Goal: Task Accomplishment & Management: Use online tool/utility

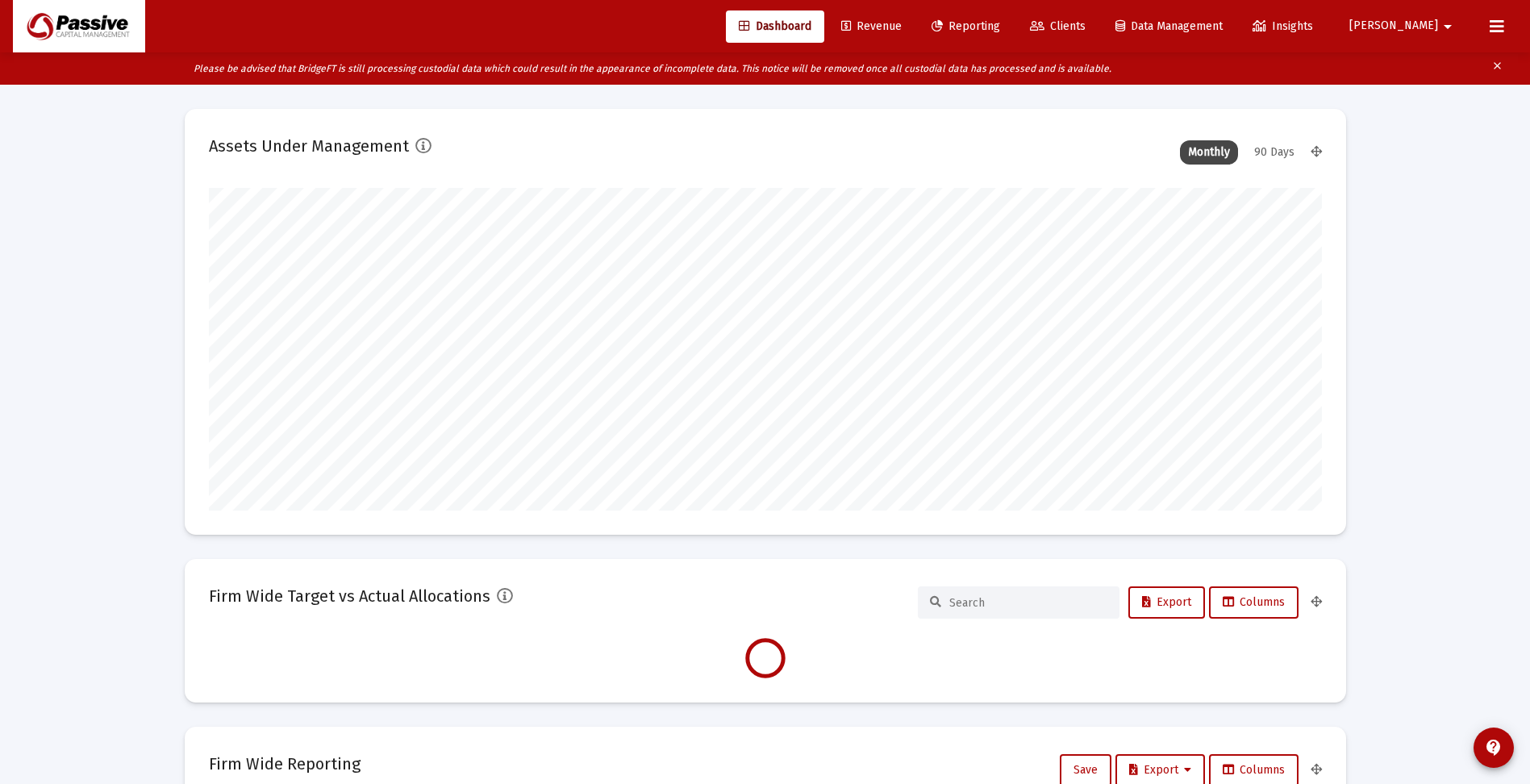
scroll to position [323, 599]
type input "[DATE]"
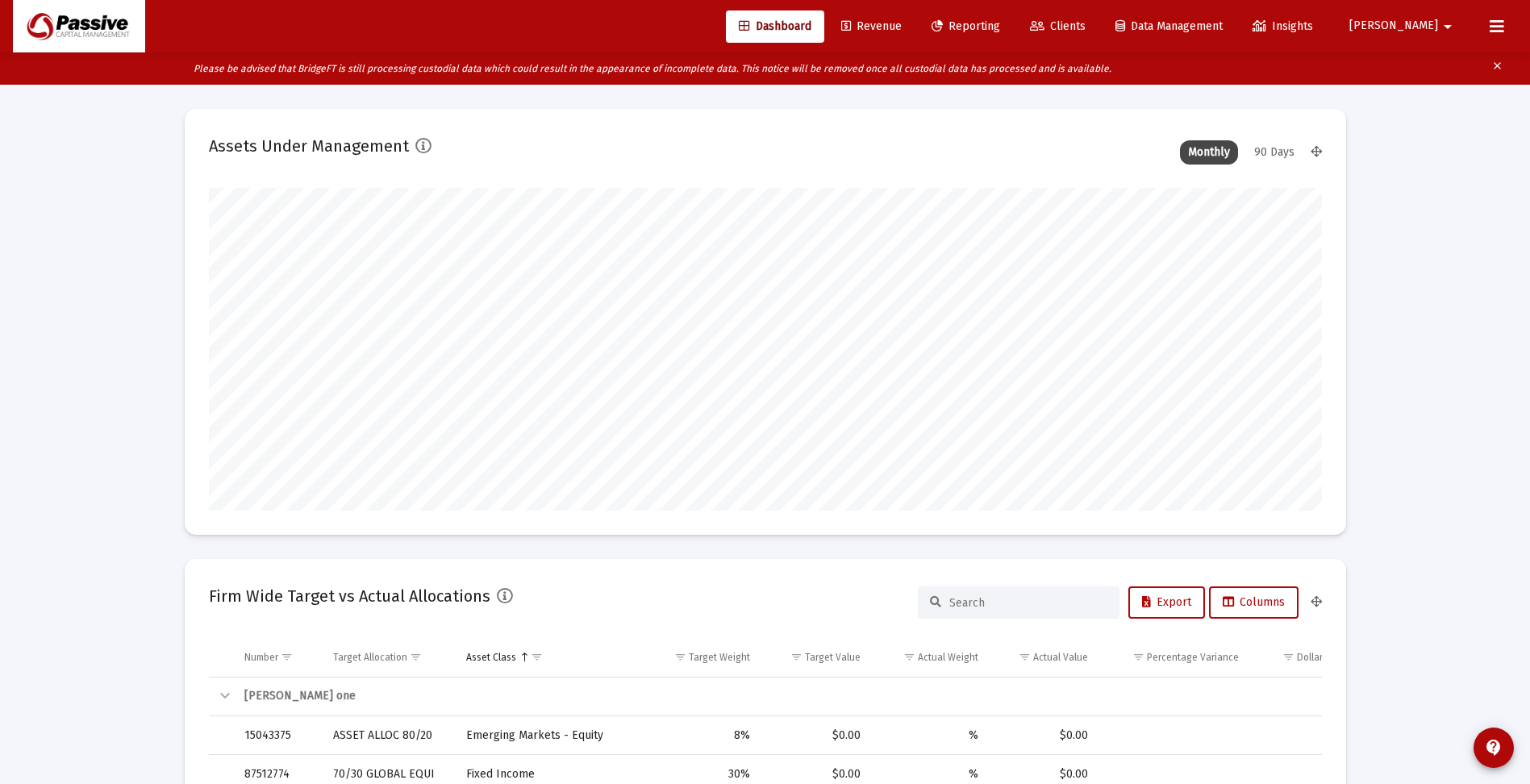
drag, startPoint x: 1458, startPoint y: 489, endPoint x: 1420, endPoint y: 531, distance: 56.6
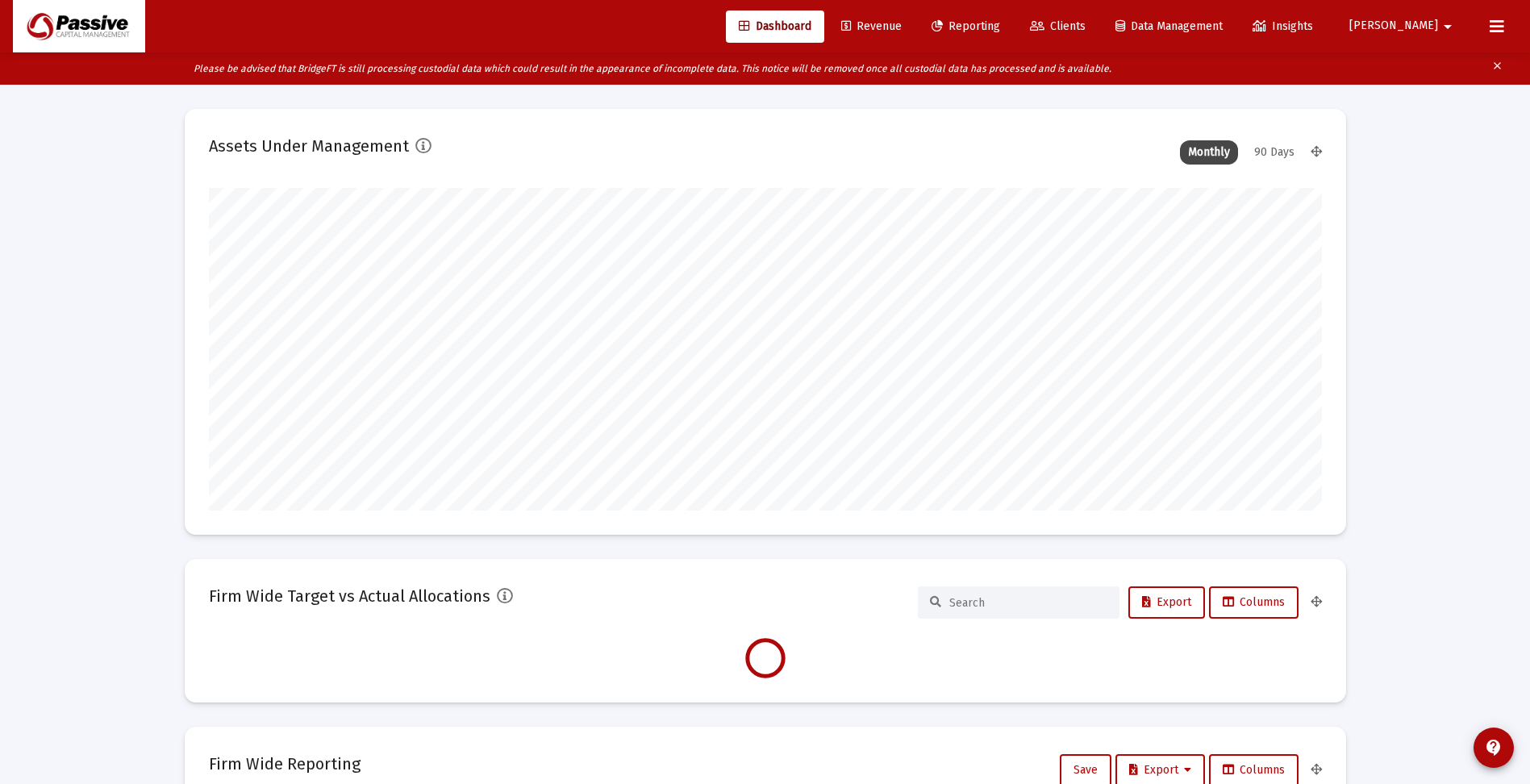
type input "[DATE]"
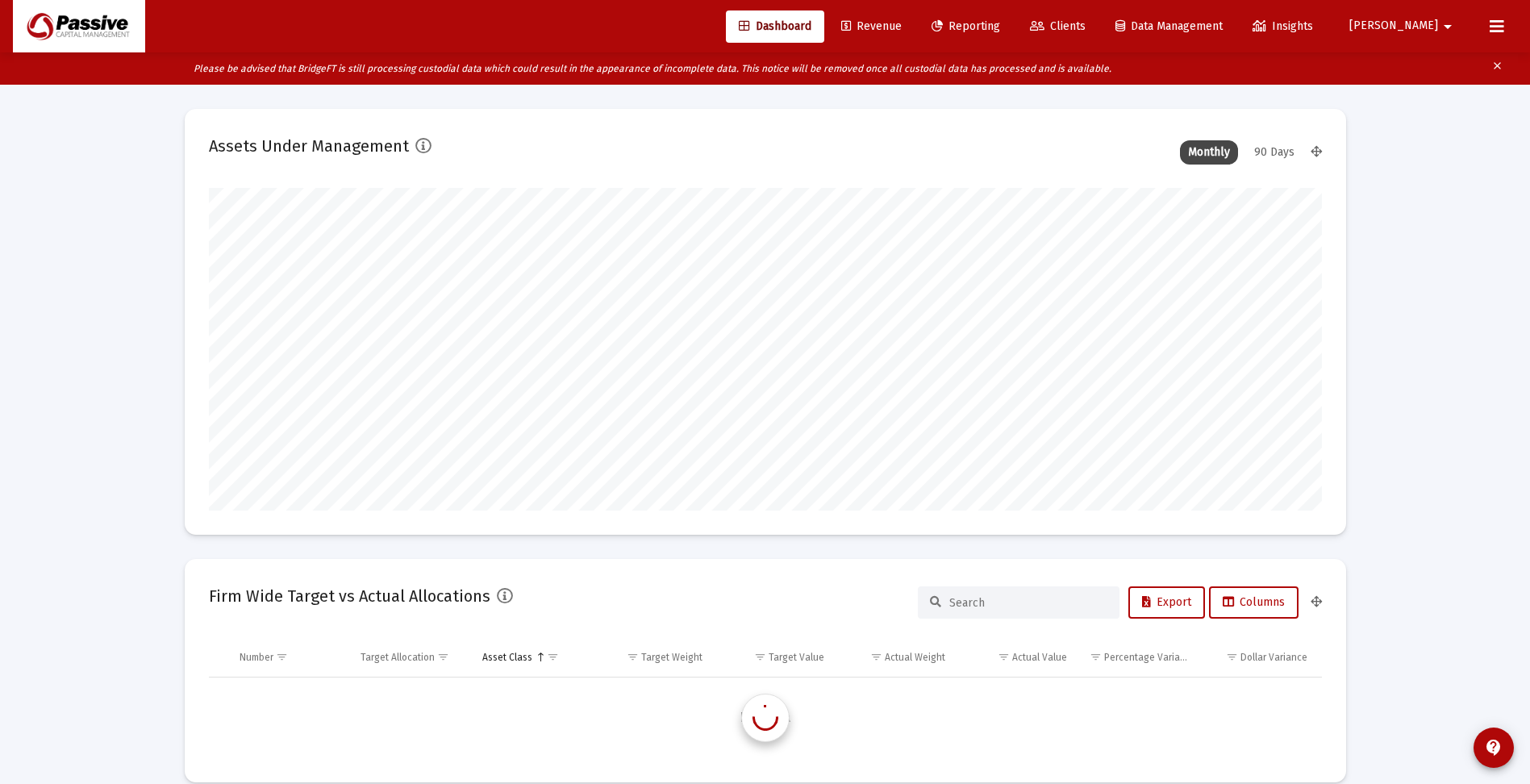
scroll to position [323, 520]
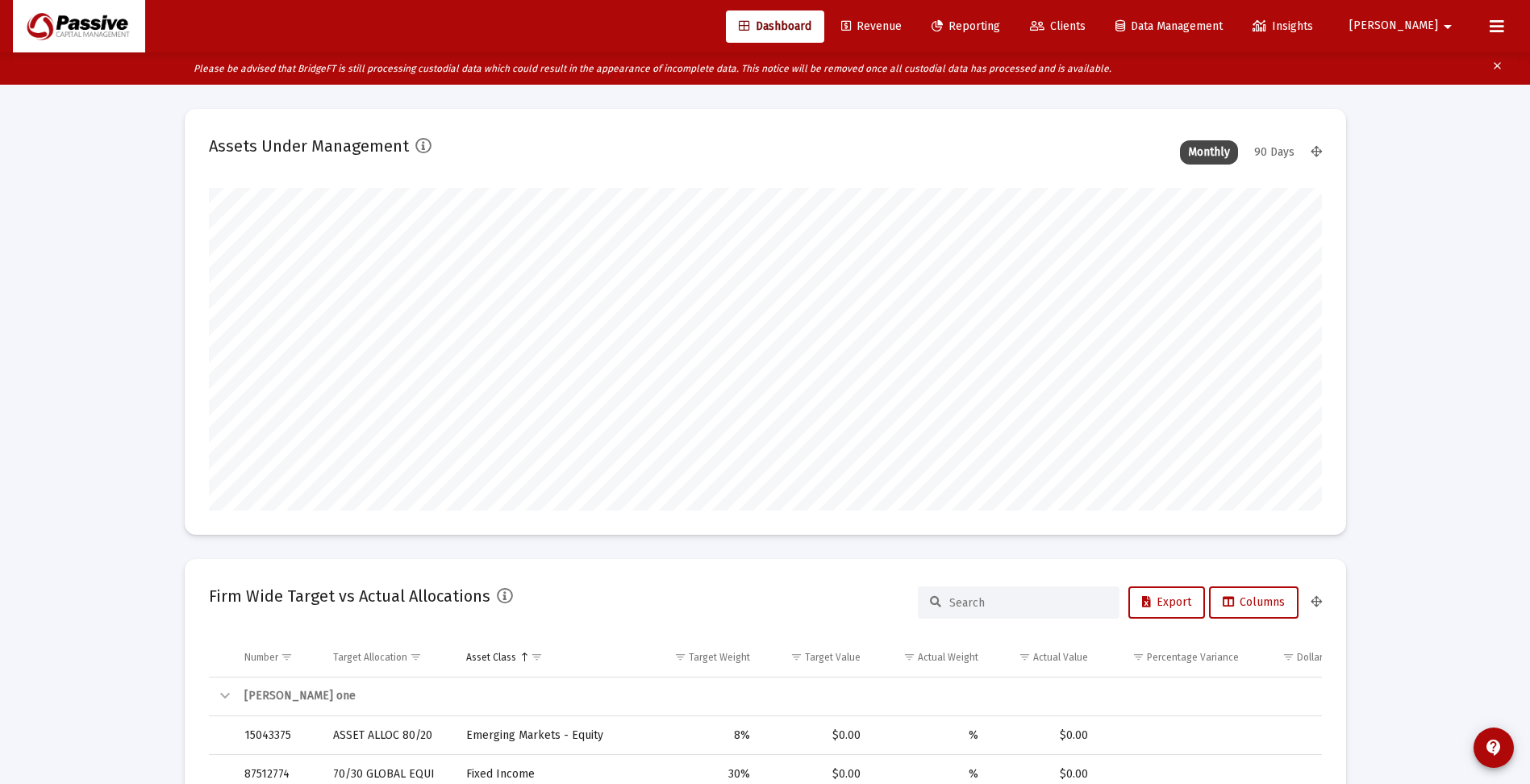
click at [1086, 20] on span "Clients" at bounding box center [1058, 26] width 56 height 14
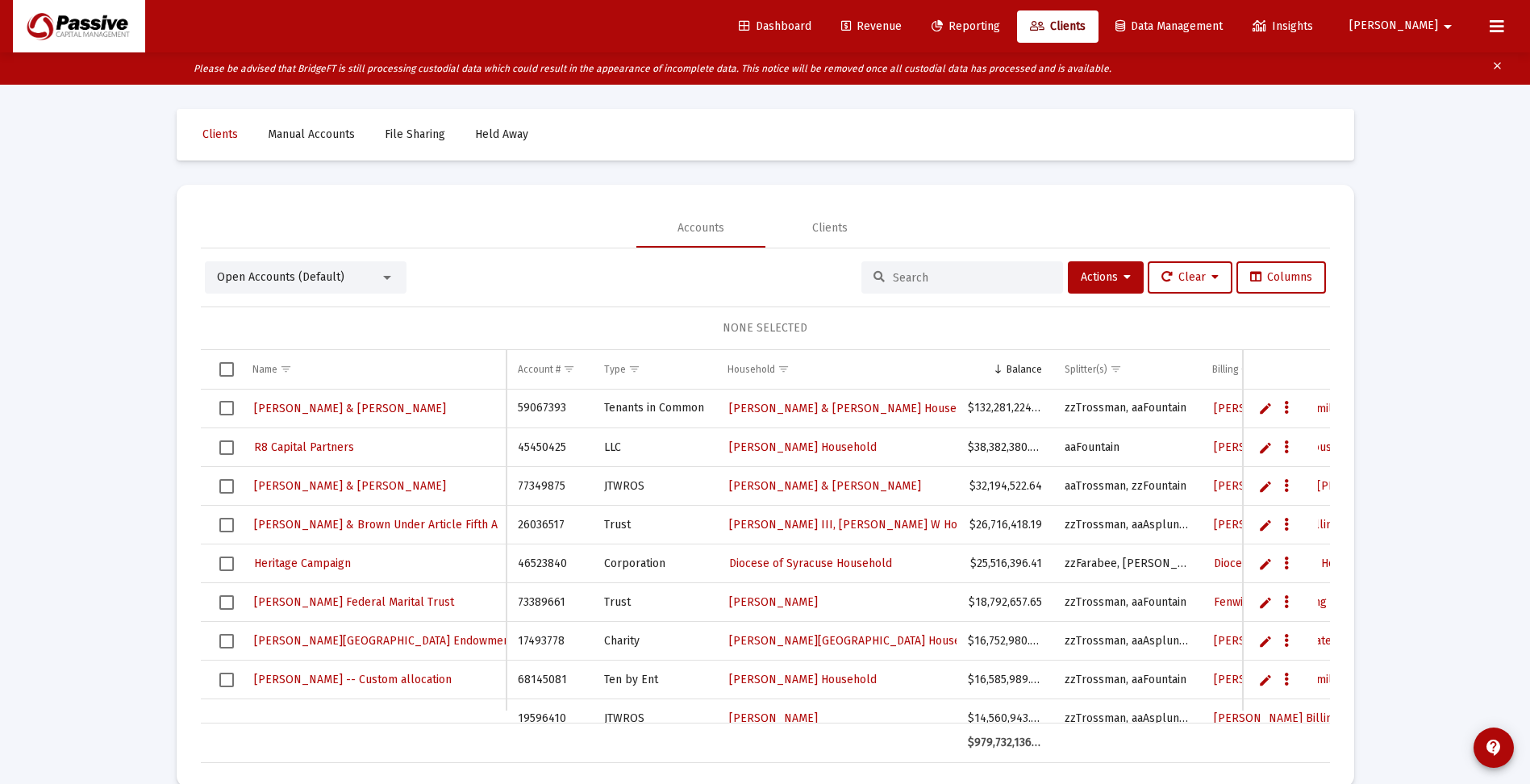
click at [1000, 24] on span "Reporting" at bounding box center [966, 26] width 69 height 14
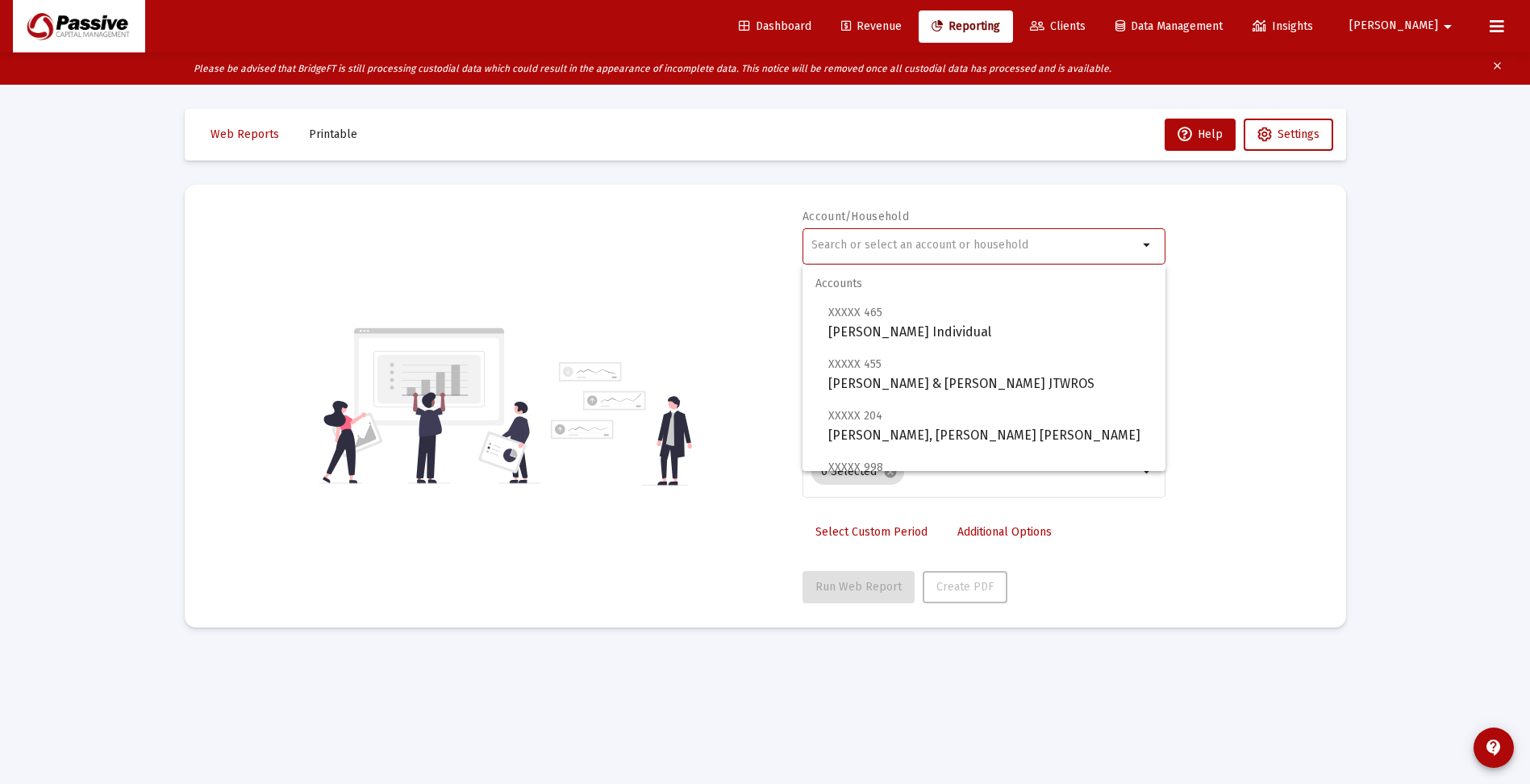
click at [917, 244] on input "text" at bounding box center [975, 245] width 327 height 13
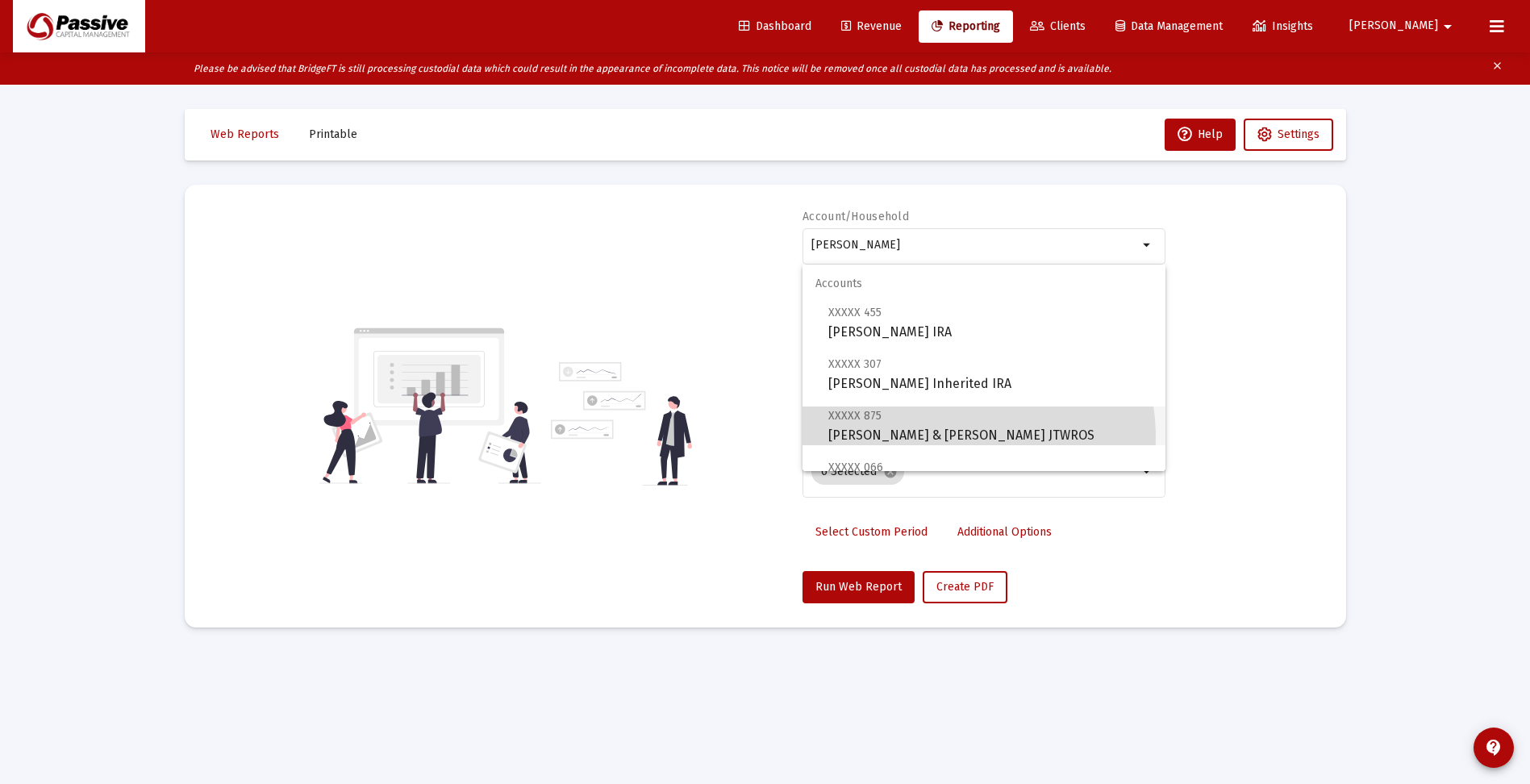
click at [935, 438] on span "XXXXX 875 Valerie & Scott Anderson JTWROS" at bounding box center [990, 425] width 325 height 39
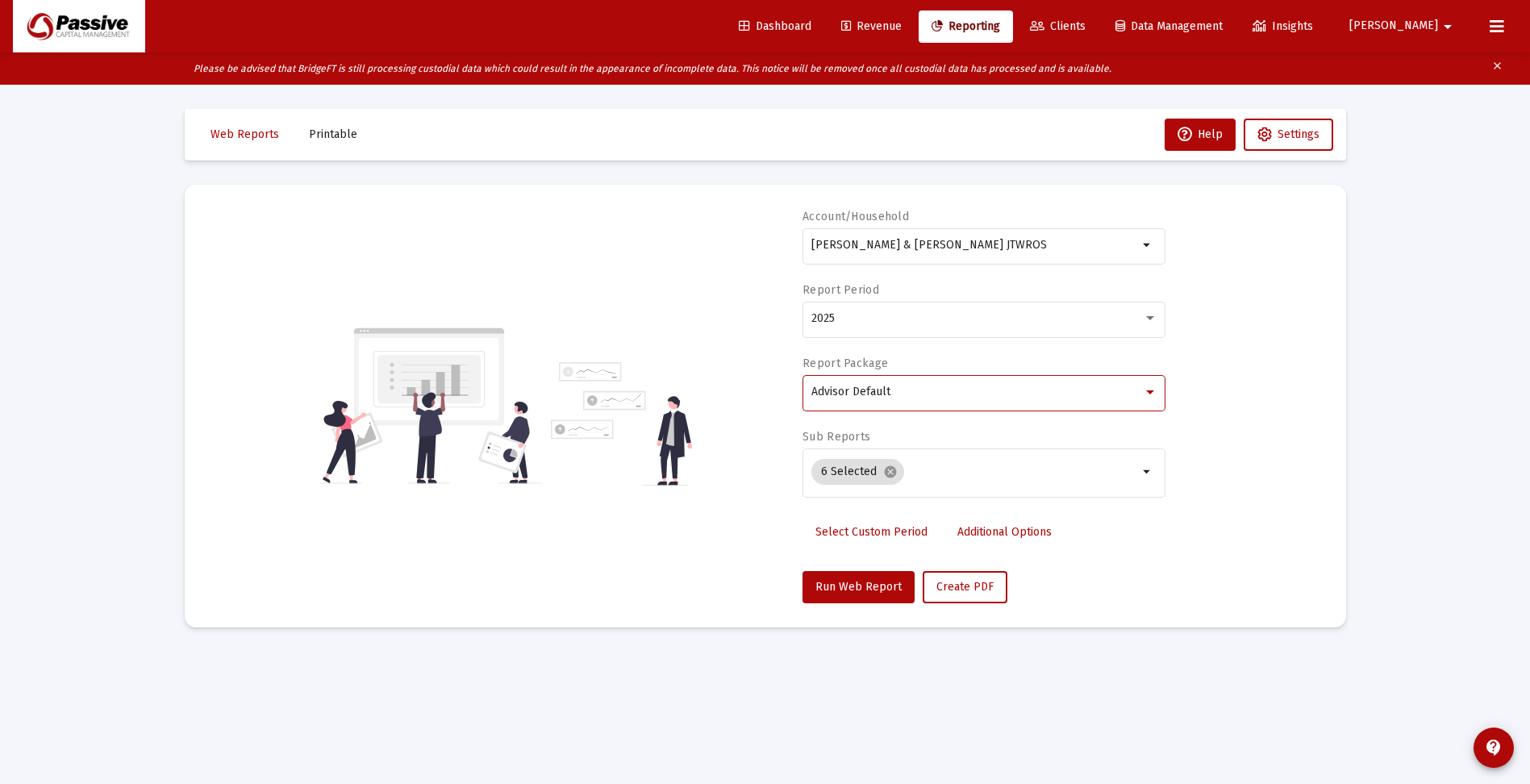
click at [913, 397] on div "Advisor Default" at bounding box center [976, 392] width 331 height 13
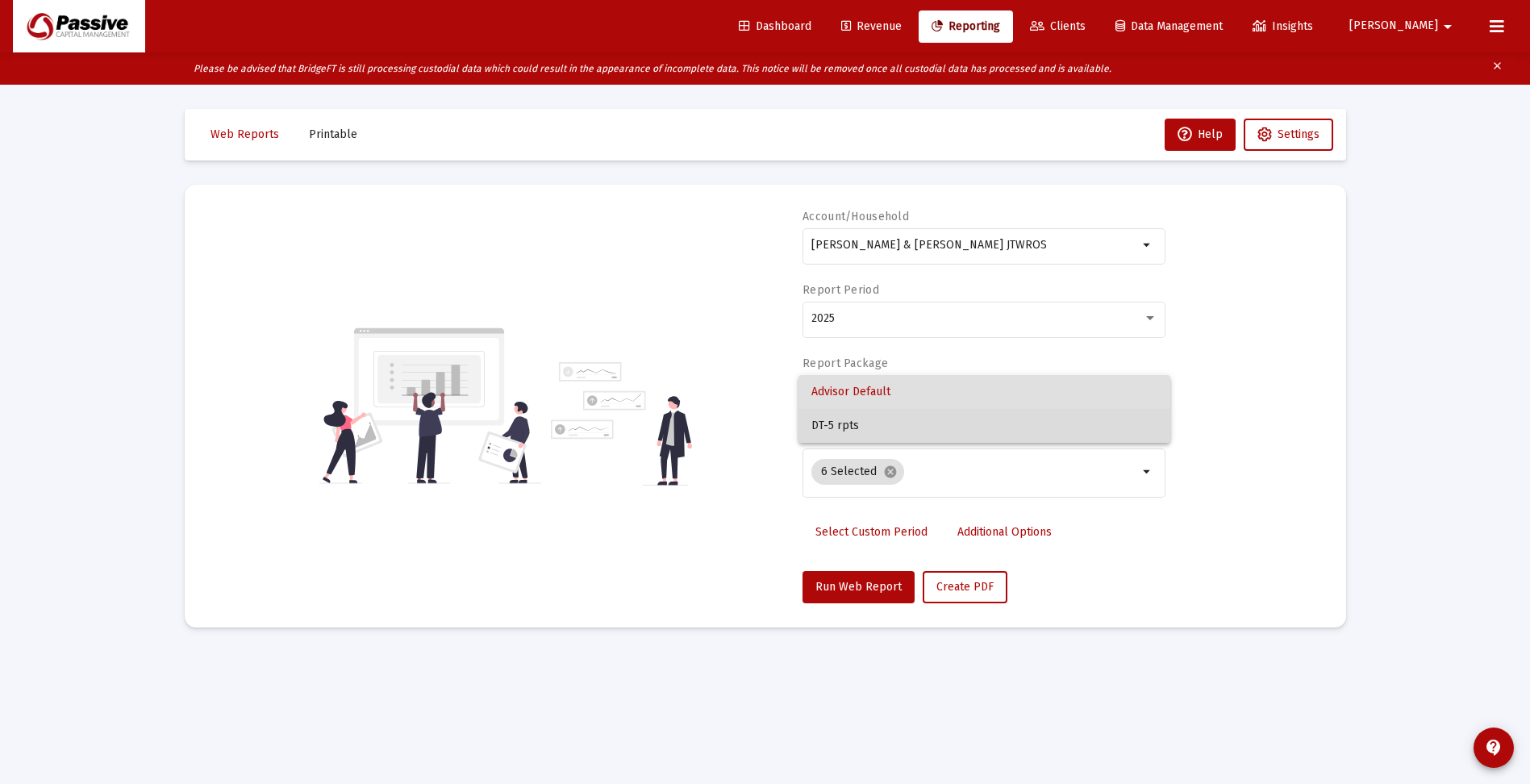
click at [897, 423] on span "DT-5 rpts" at bounding box center [984, 425] width 346 height 34
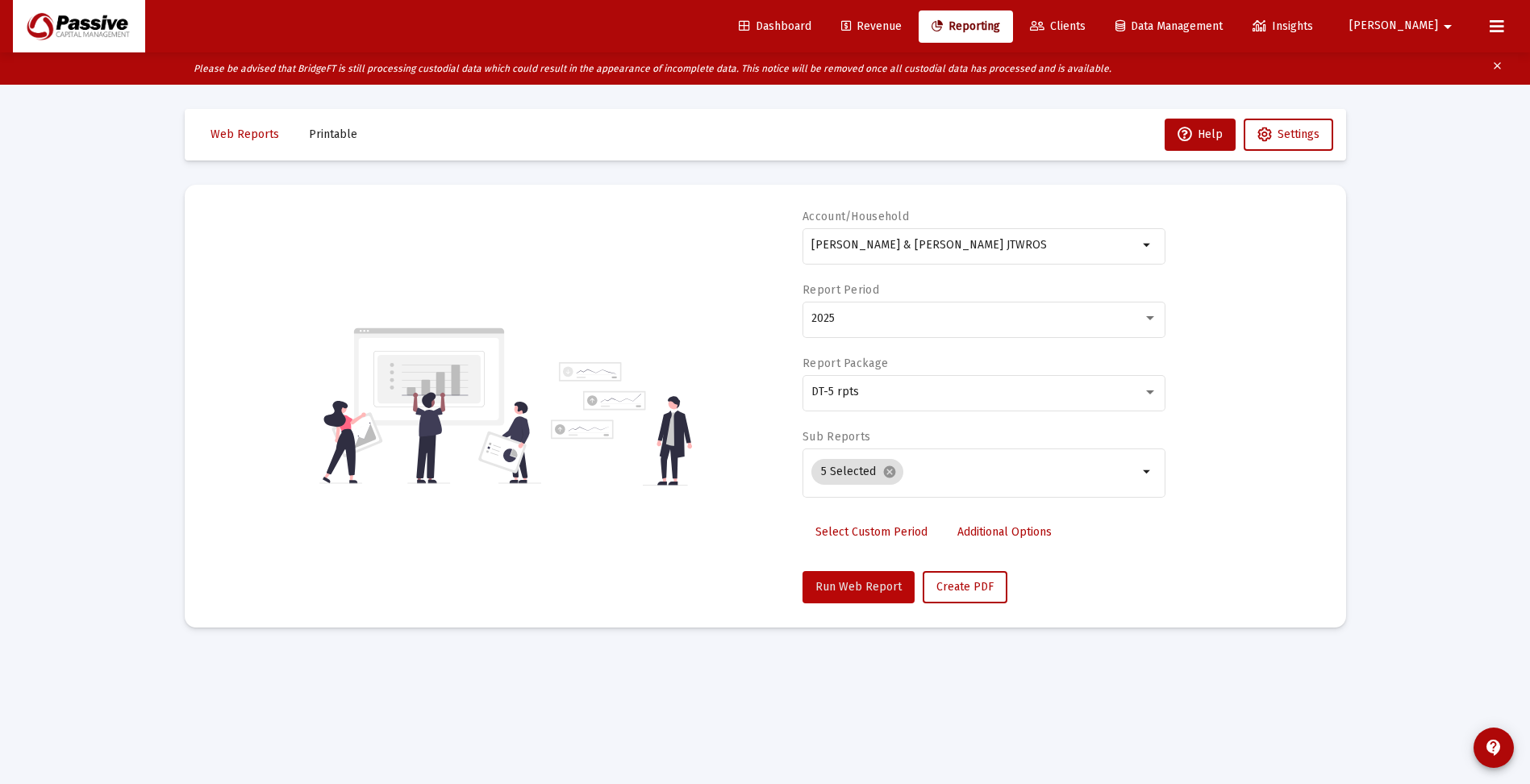
click at [866, 588] on span "Run Web Report" at bounding box center [859, 586] width 87 height 14
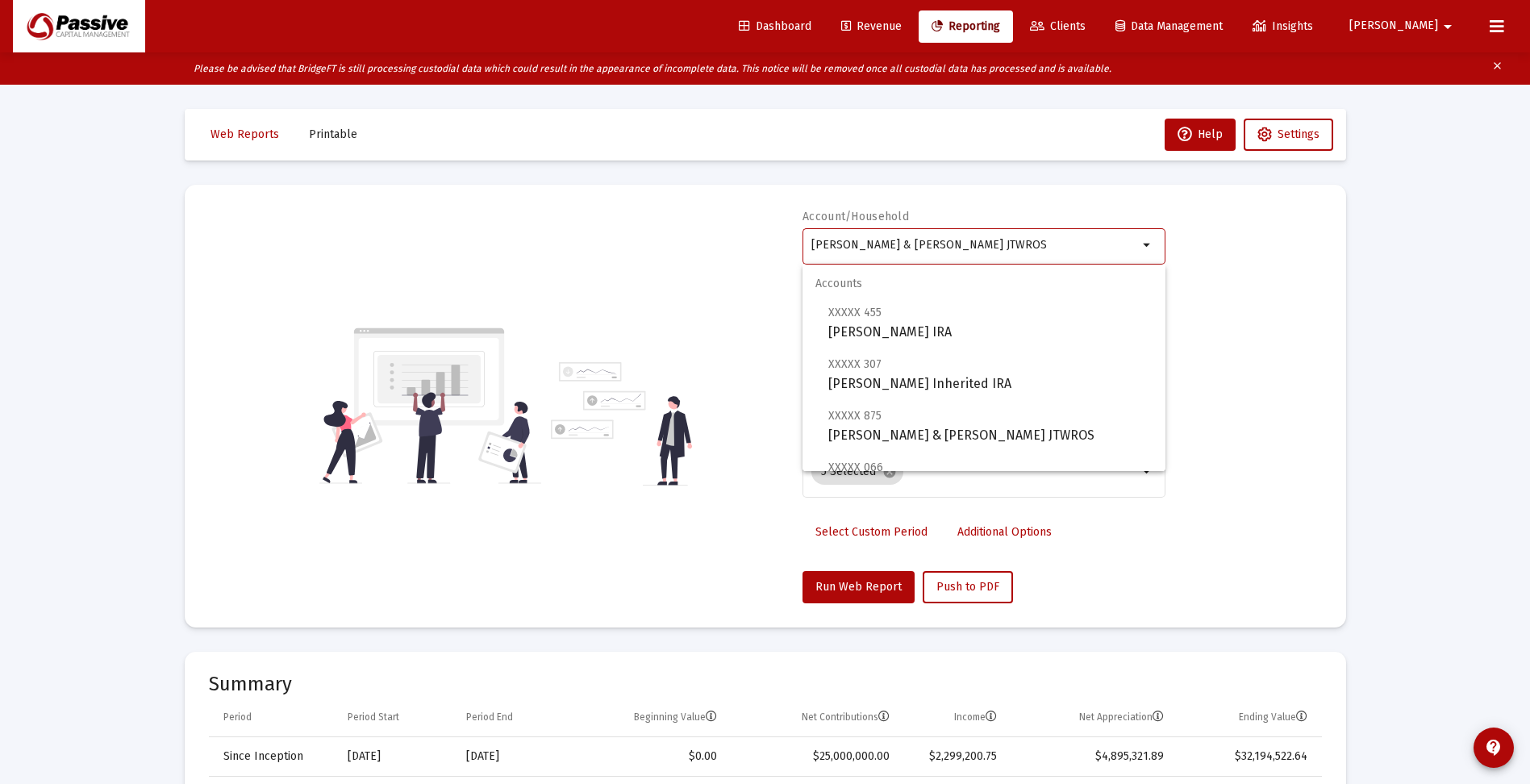
click at [874, 242] on input "Valerie & Scott Anderson JTWROS" at bounding box center [975, 245] width 327 height 13
type input "s"
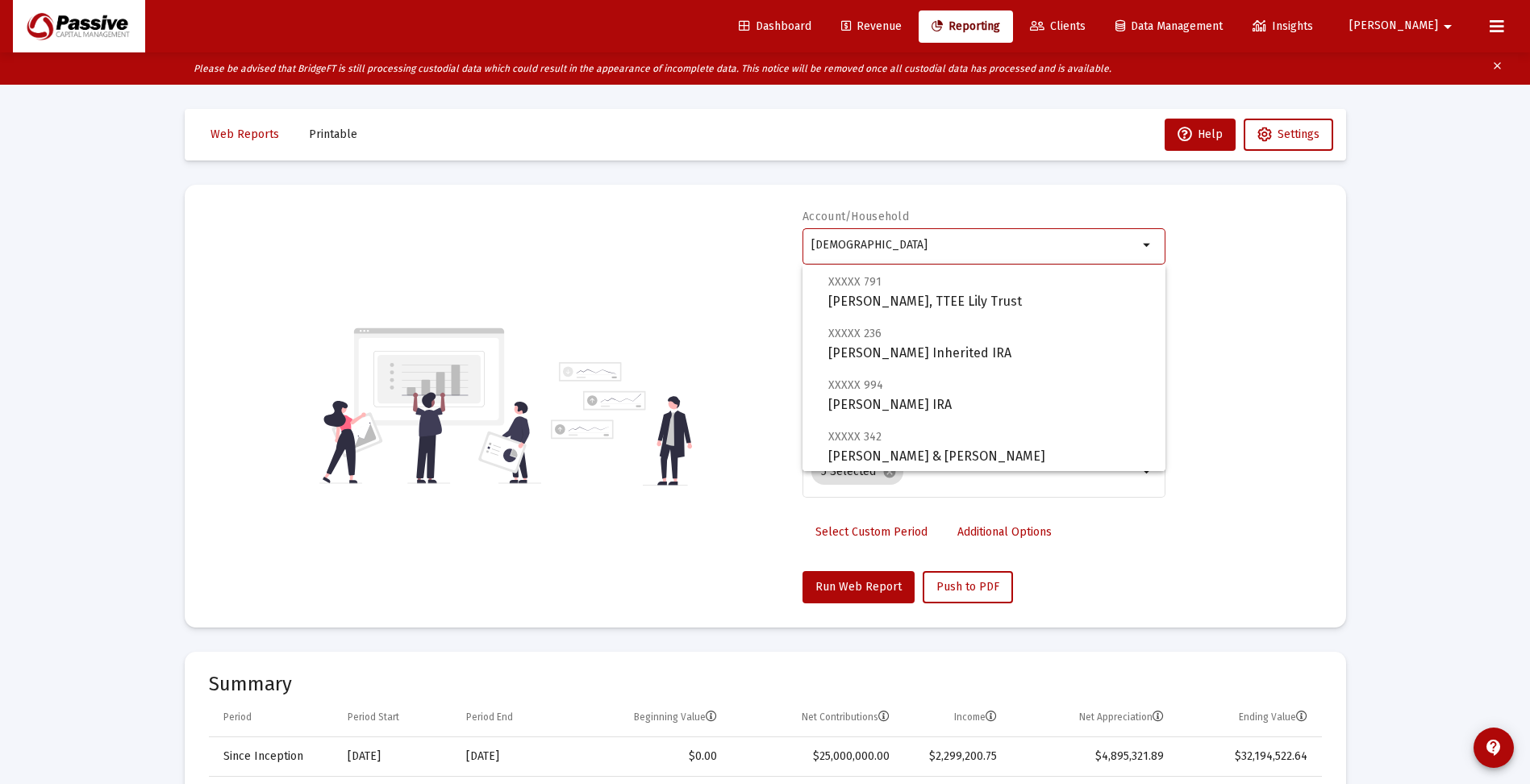
scroll to position [726, 0]
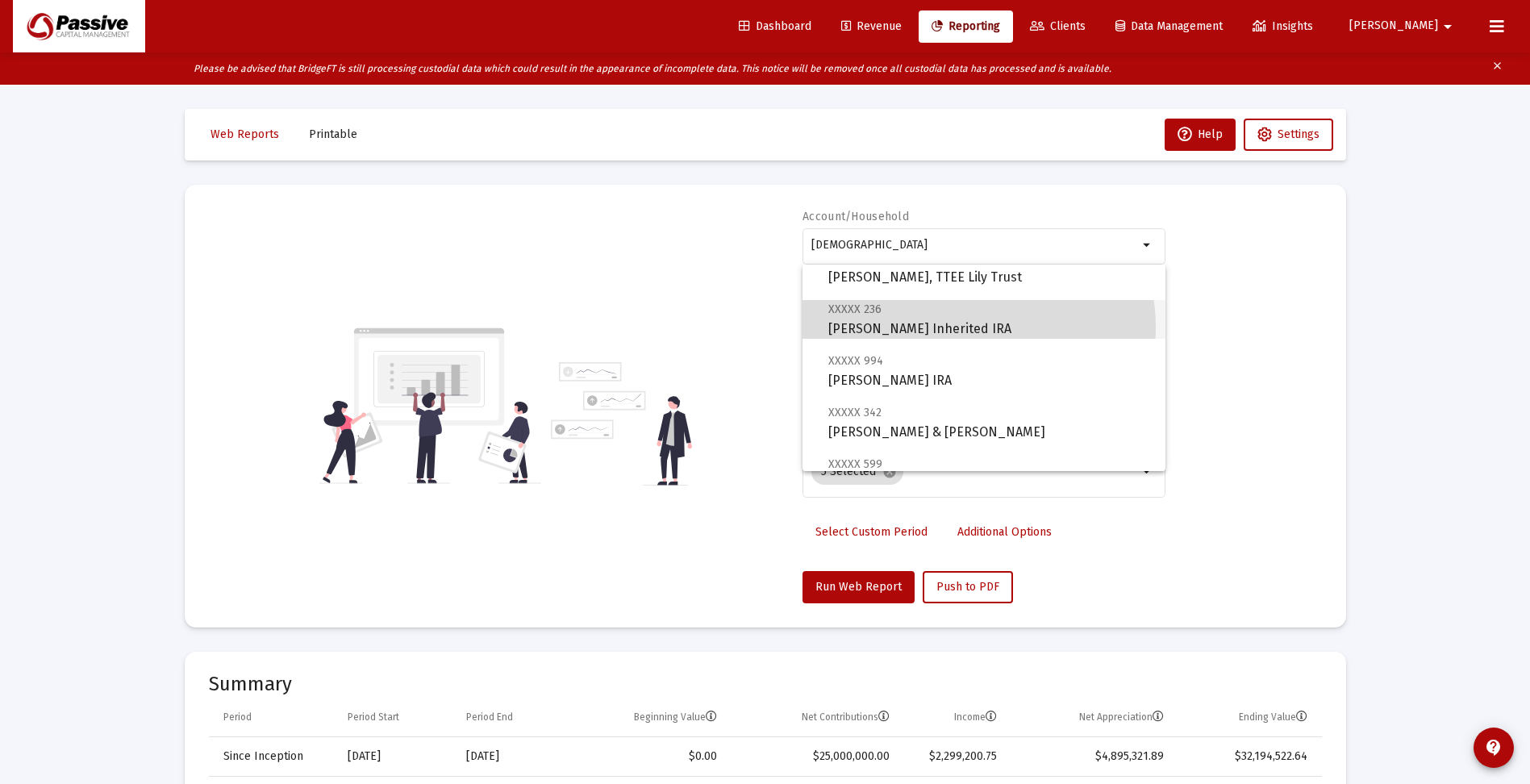
click at [963, 328] on span "XXXXX 236 David Trossman Inherited IRA" at bounding box center [990, 319] width 325 height 39
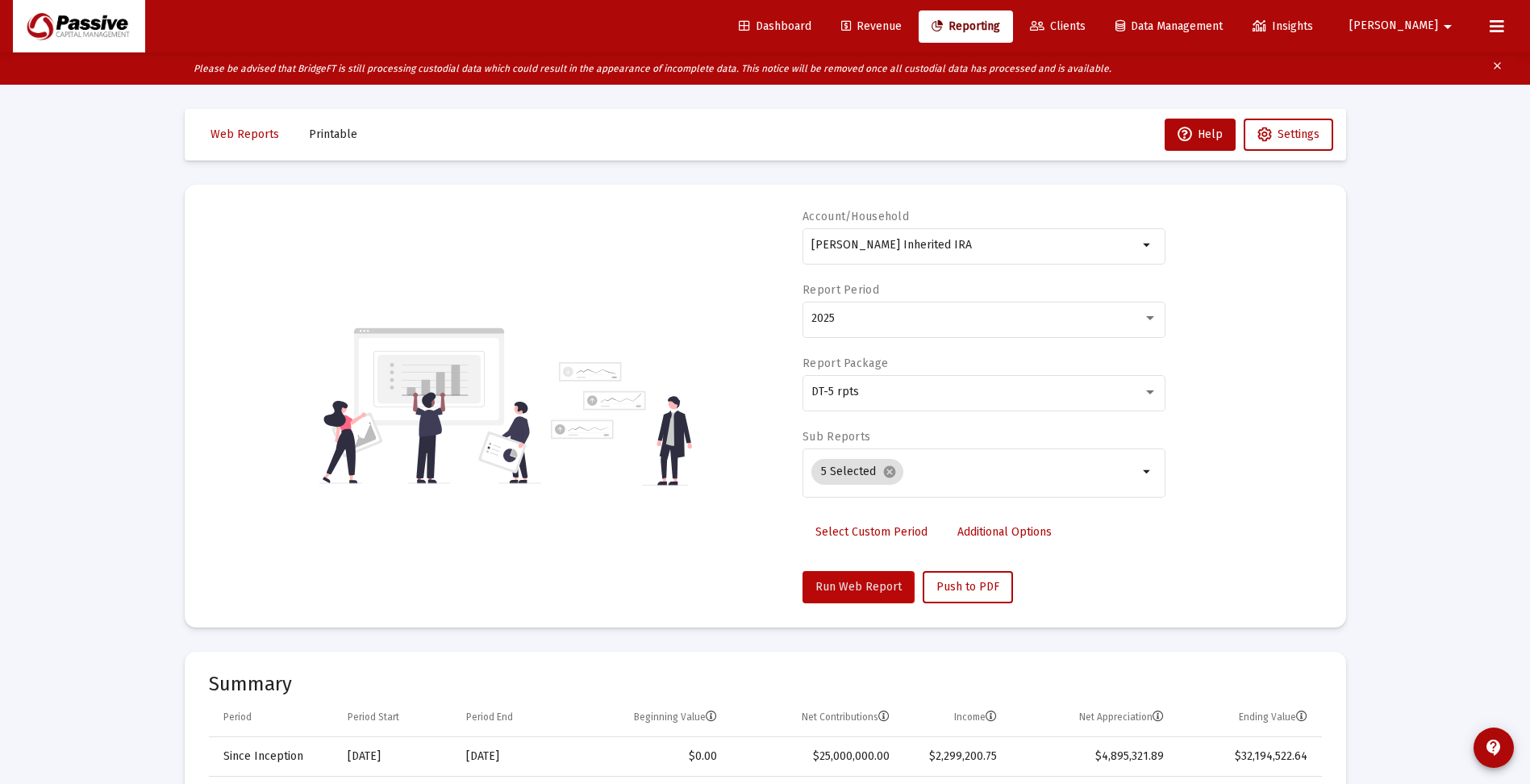
click at [855, 589] on span "Run Web Report" at bounding box center [859, 586] width 87 height 14
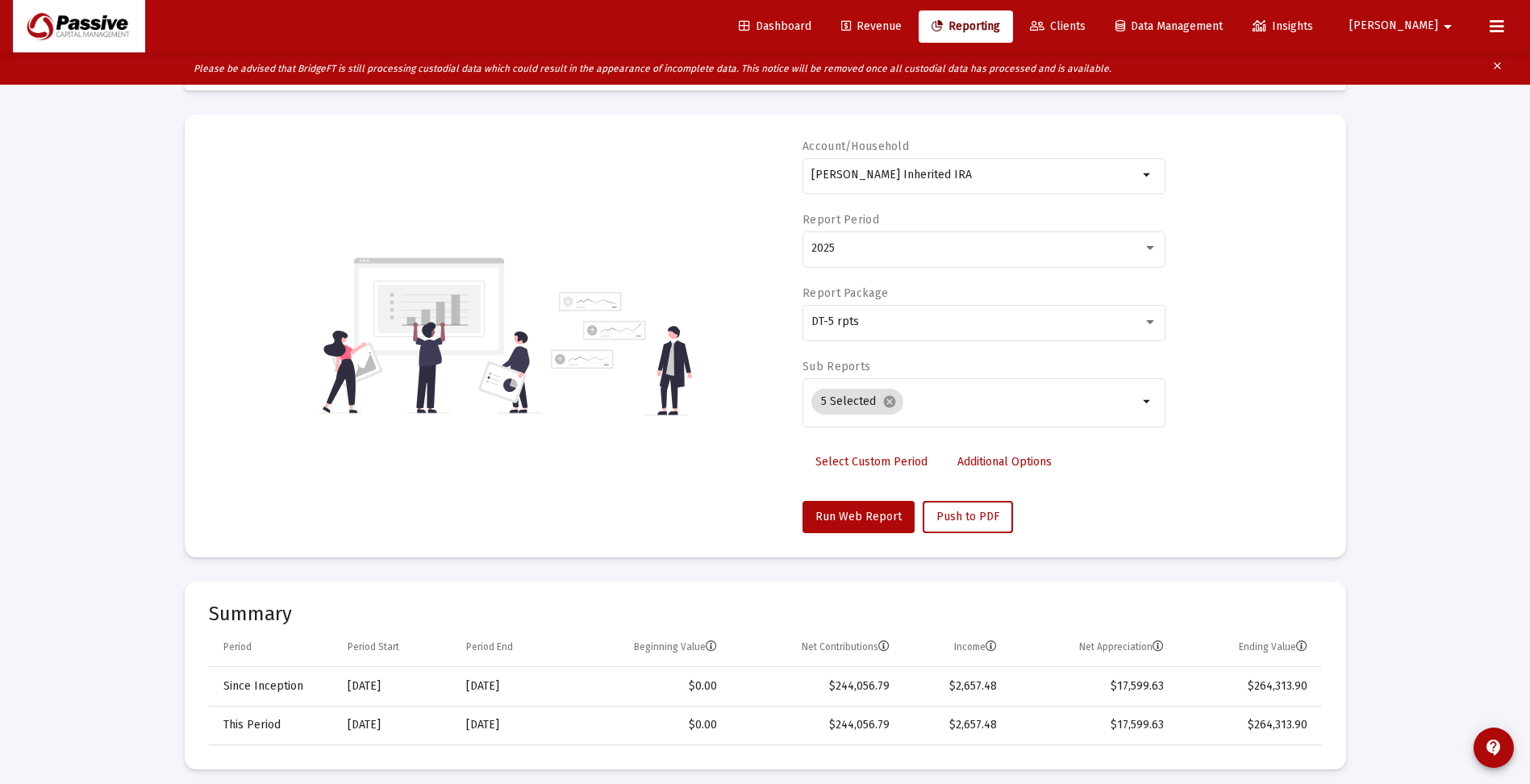
scroll to position [0, 0]
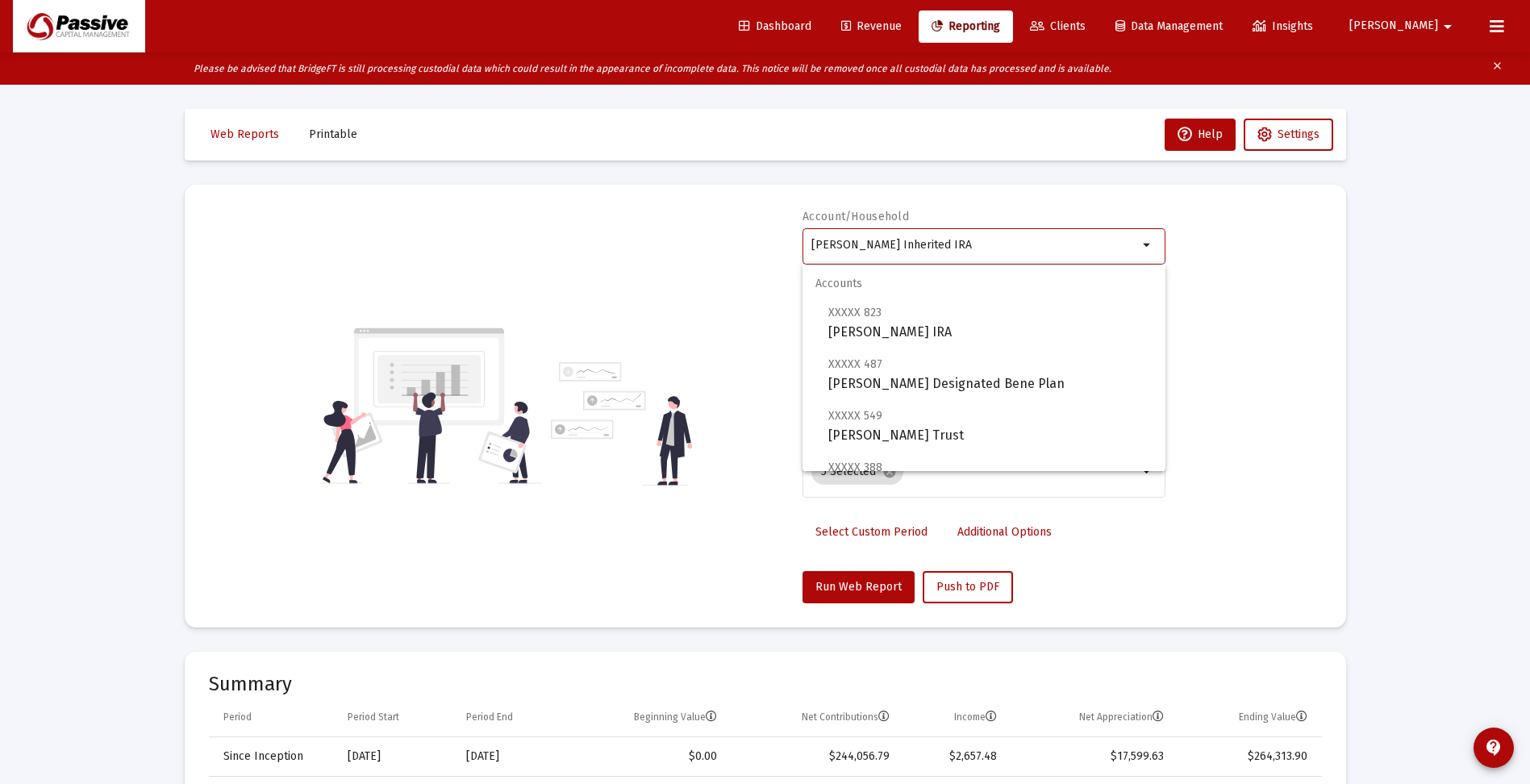
click at [871, 242] on input "David Trossman Inherited IRA" at bounding box center [975, 245] width 327 height 13
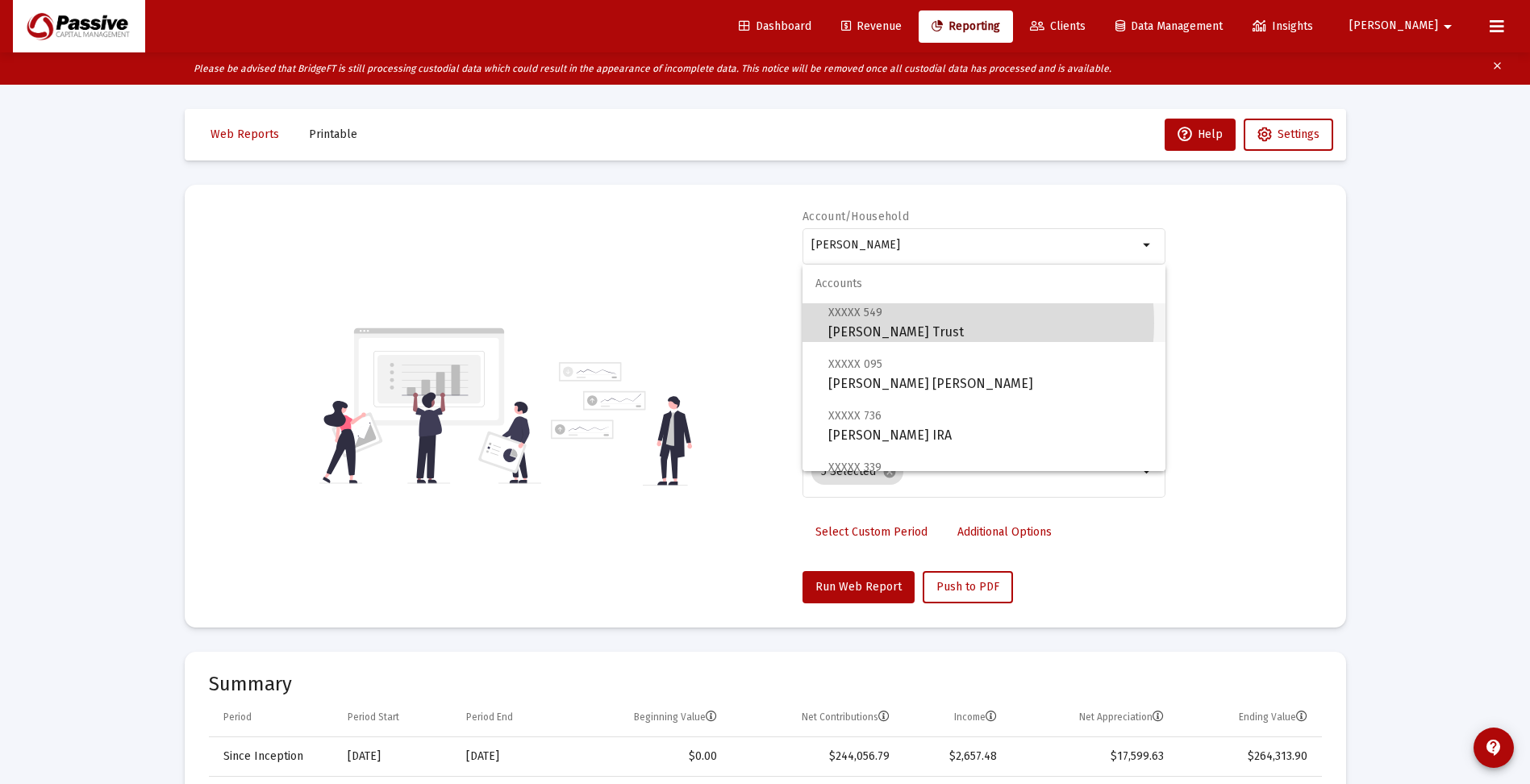
click at [919, 323] on span "XXXXX 549 Trossman, Sheila Revocable Trust" at bounding box center [990, 322] width 325 height 39
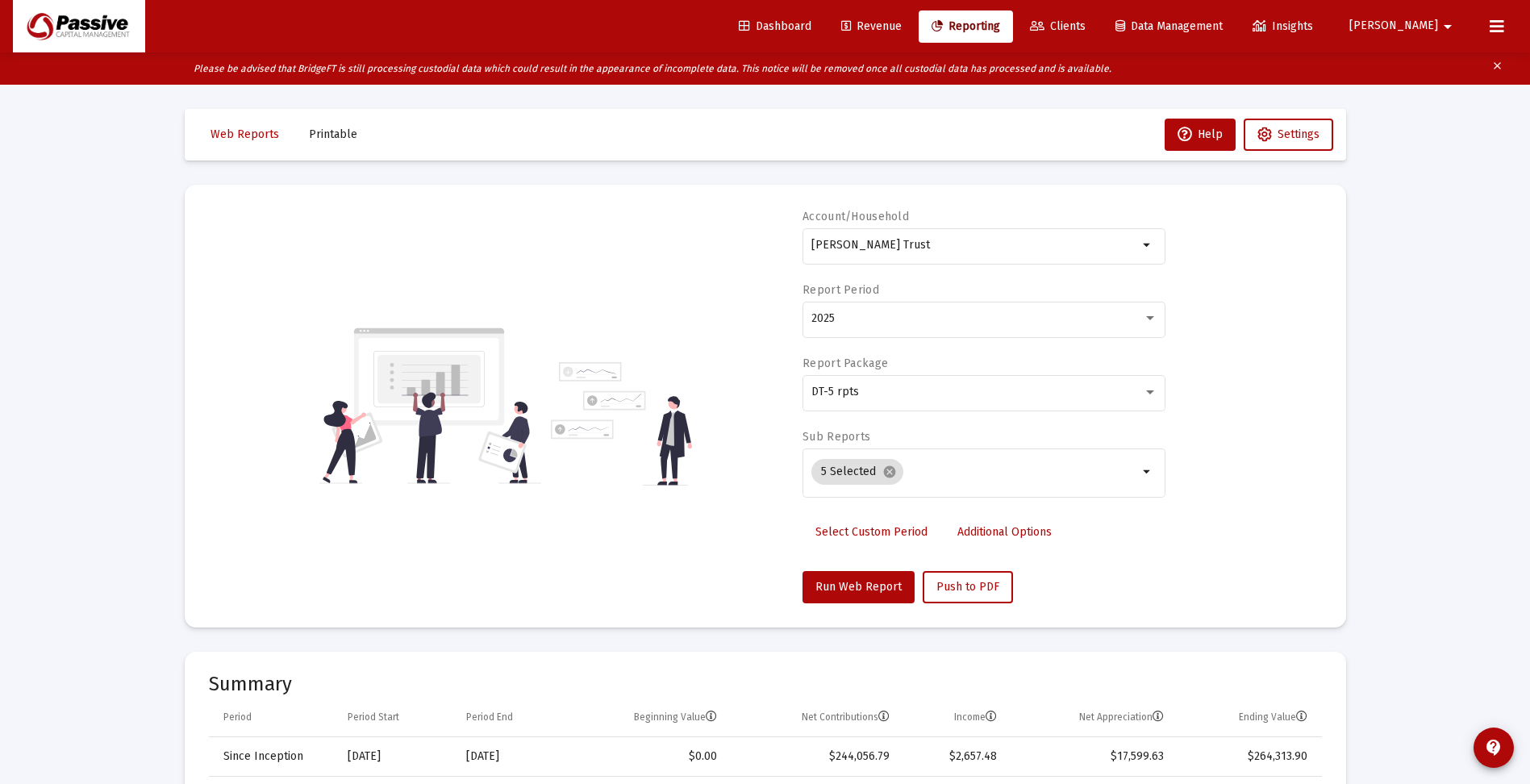
click at [859, 567] on div "Account/Household Trossman, Sheila Revocable Trust arrow_drop_down Report Perio…" at bounding box center [985, 406] width 363 height 394
click at [861, 573] on button "Run Web Report" at bounding box center [859, 586] width 112 height 32
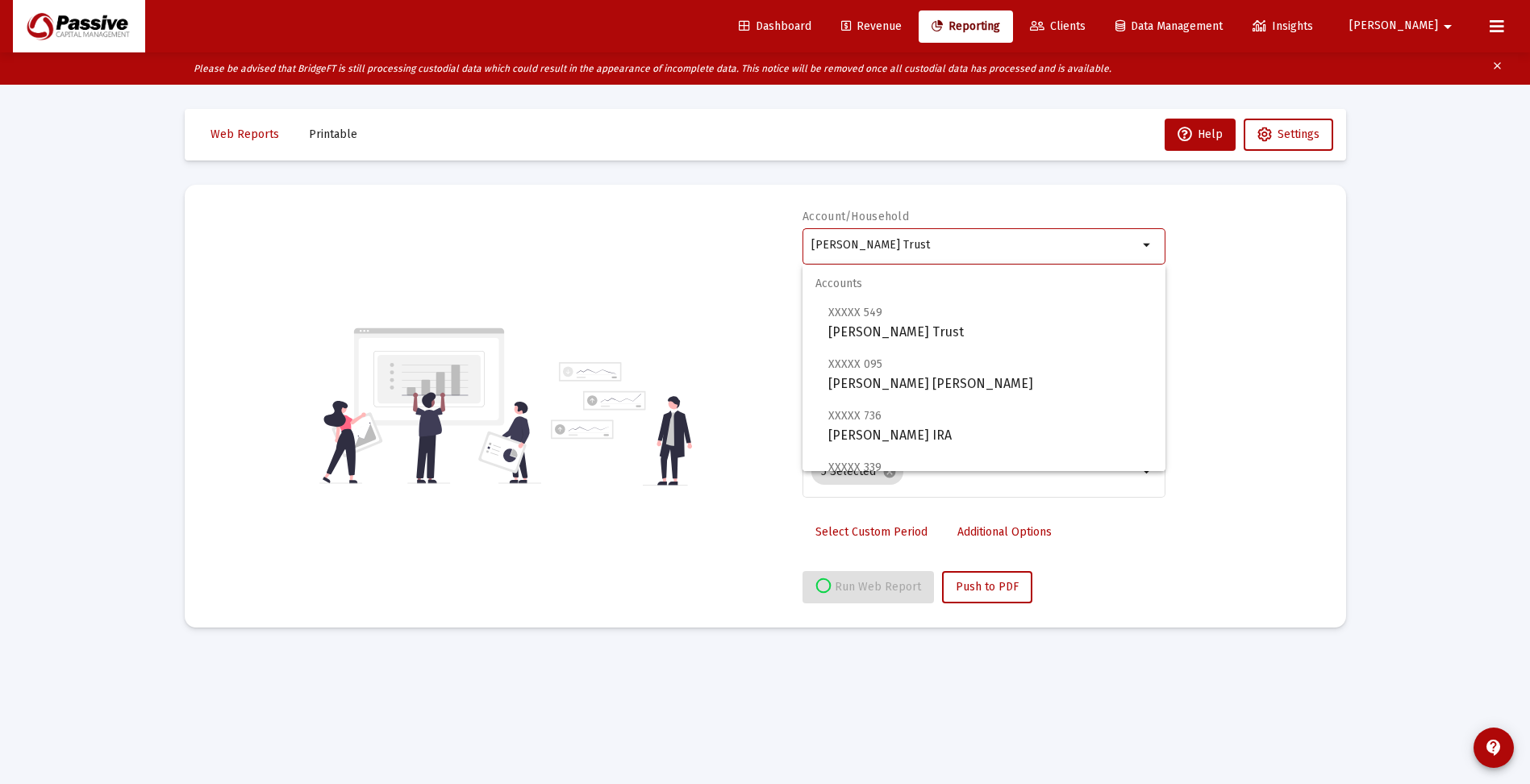
click at [920, 244] on input "Trossman, Sheila Revocable Trust" at bounding box center [975, 245] width 327 height 13
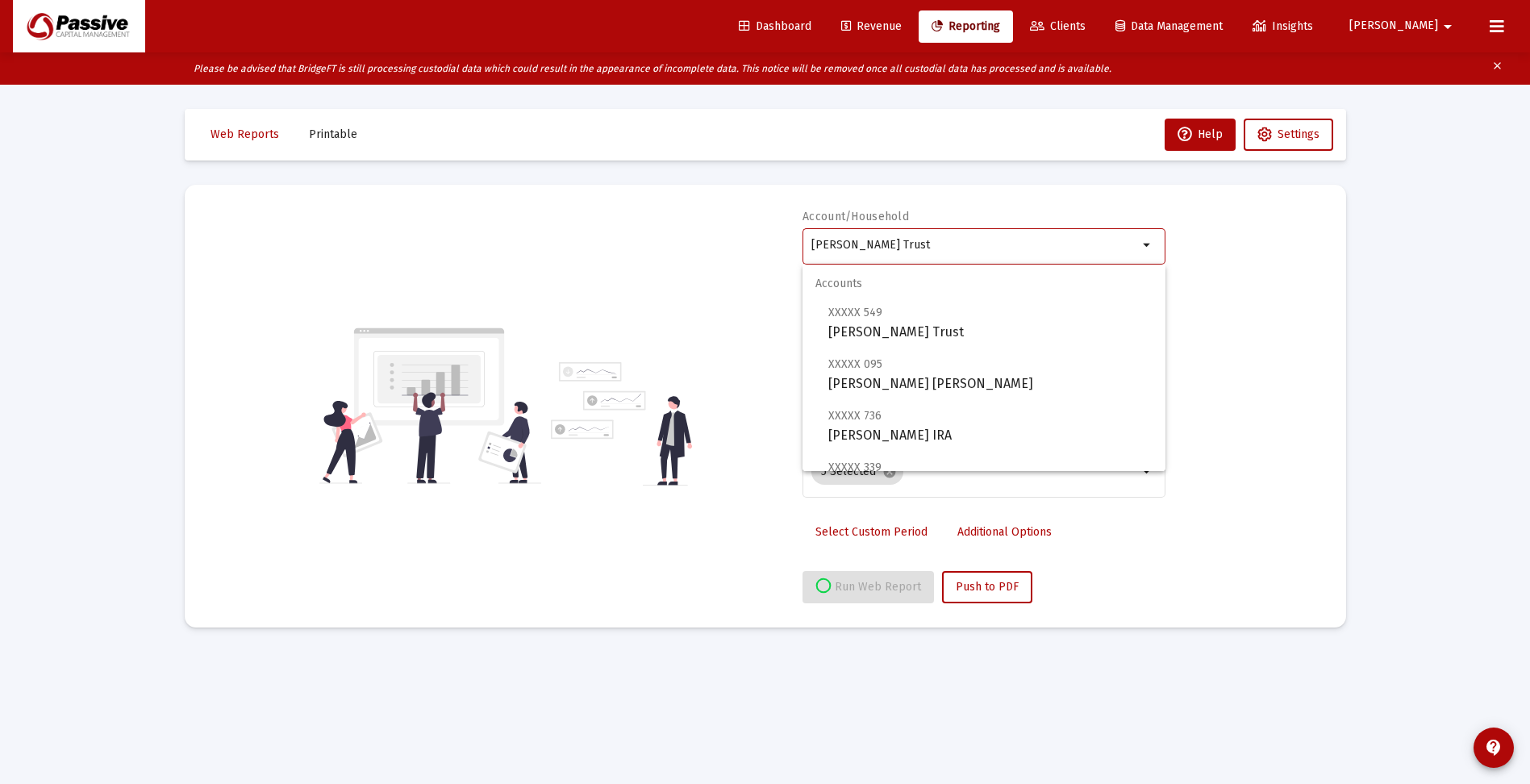
click at [920, 244] on input "Trossman, Sheila Revocable Trust" at bounding box center [975, 245] width 327 height 13
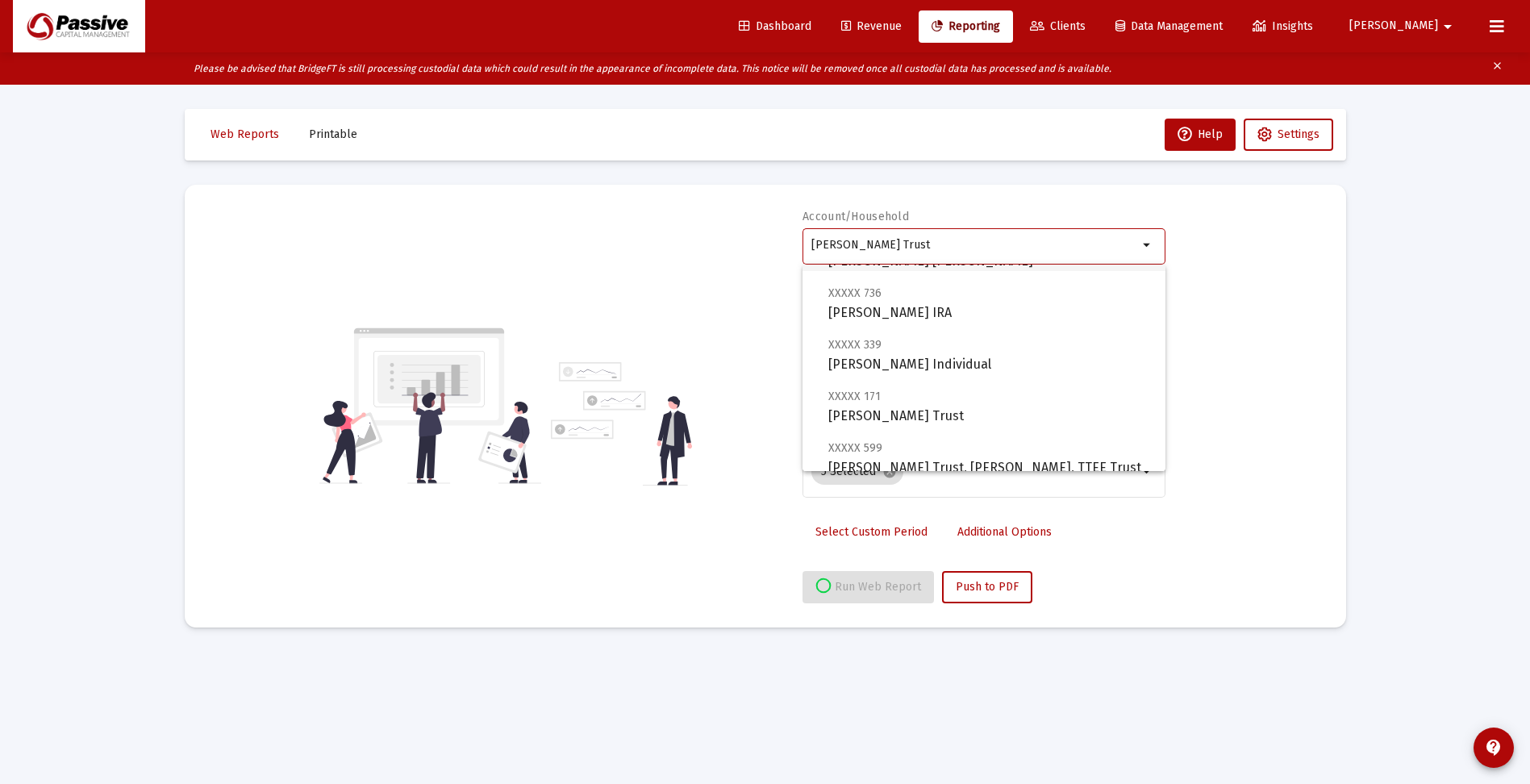
scroll to position [161, 0]
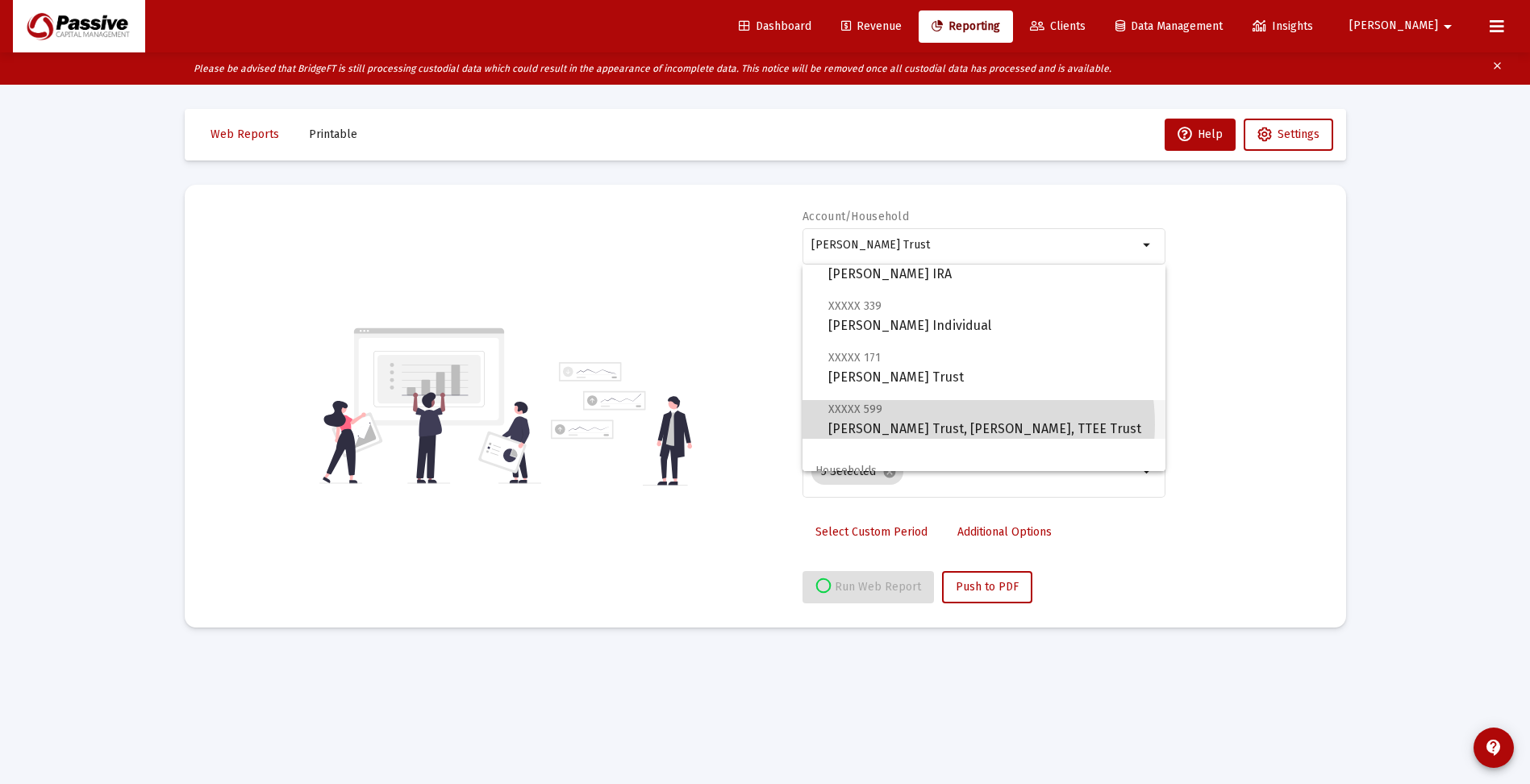
click at [955, 423] on span "XXXXX 599 Sheila Trossman Trust, David Trossman, TTEE Trust" at bounding box center [990, 419] width 325 height 39
type input "Sheila Trossman Trust, David Trossman, TTEE Trust"
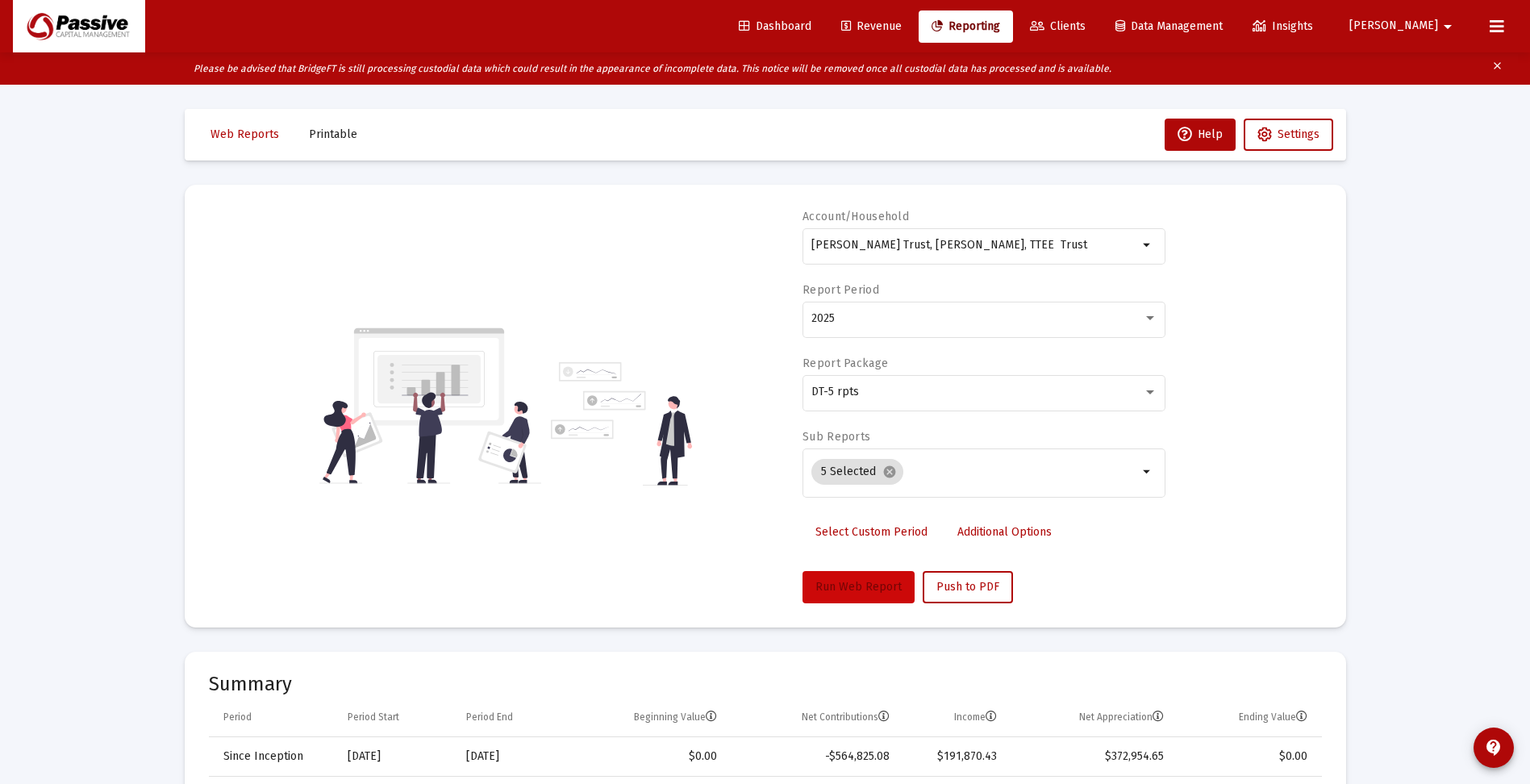
click at [859, 580] on span "Run Web Report" at bounding box center [859, 586] width 87 height 14
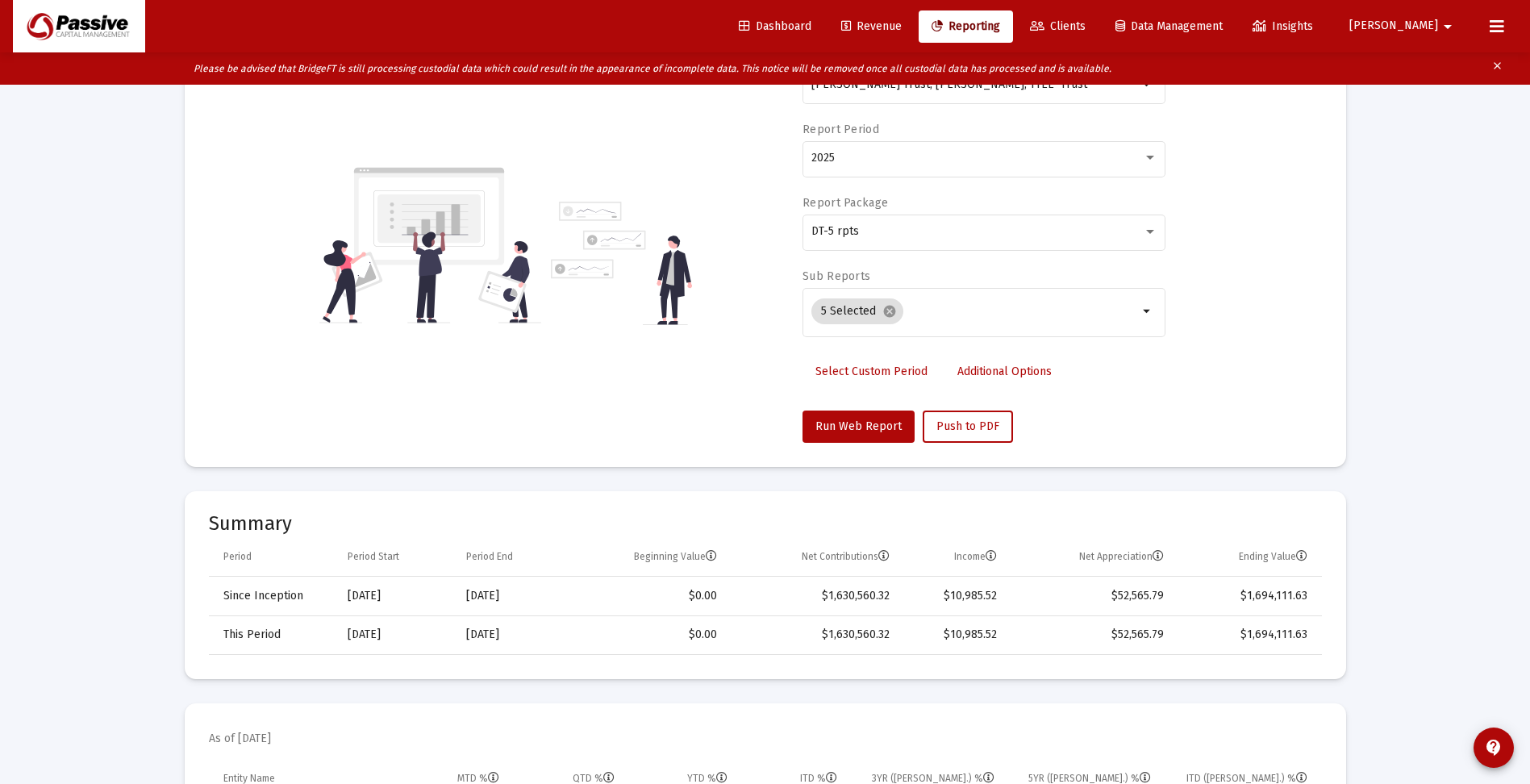
scroll to position [0, 0]
